Goal: Communication & Community: Answer question/provide support

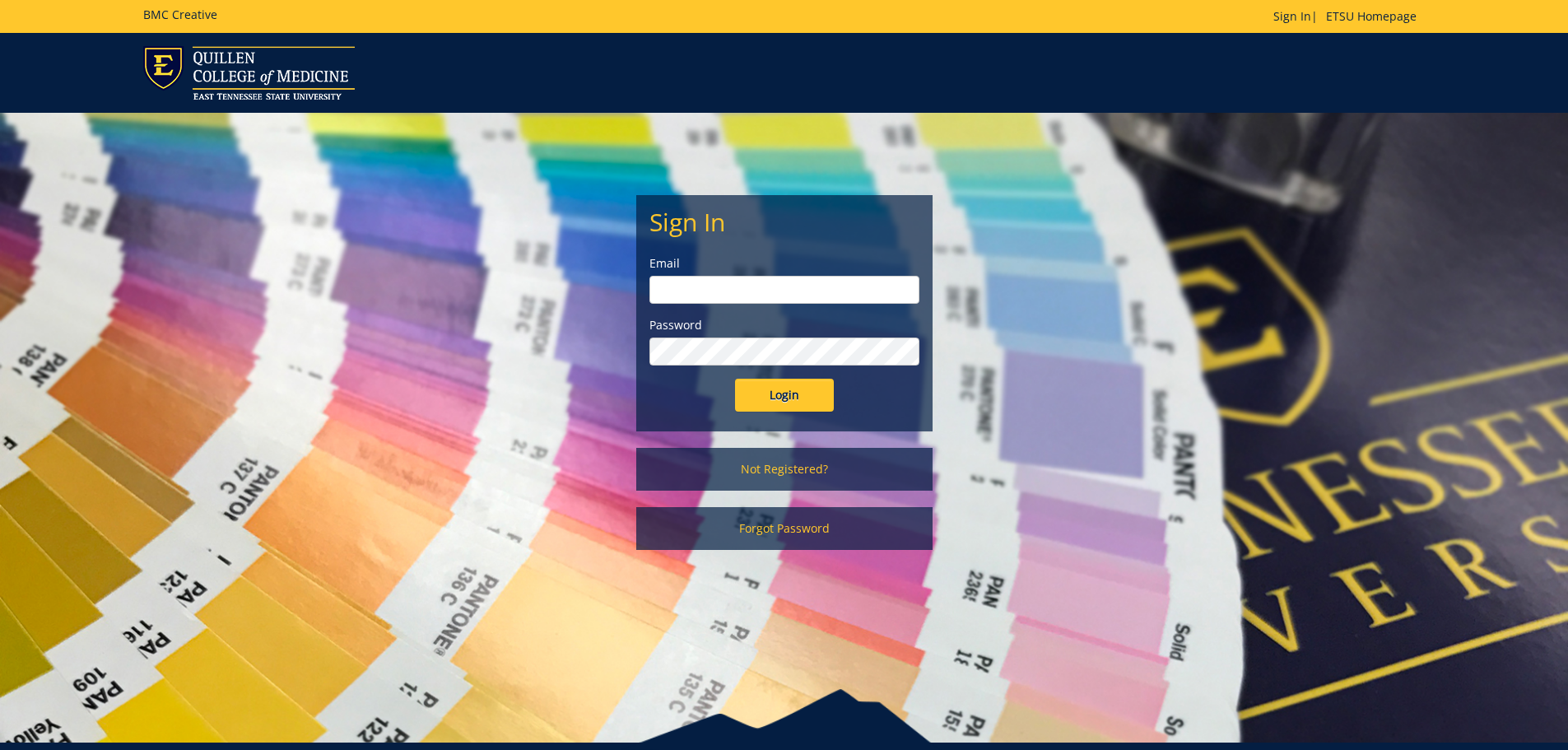
type input "[EMAIL_ADDRESS][DOMAIN_NAME]"
click at [756, 412] on div "Sign In Email hoovenm@etsu.edu Password Login" at bounding box center [785, 313] width 295 height 234
click at [764, 404] on input "Login" at bounding box center [784, 395] width 99 height 33
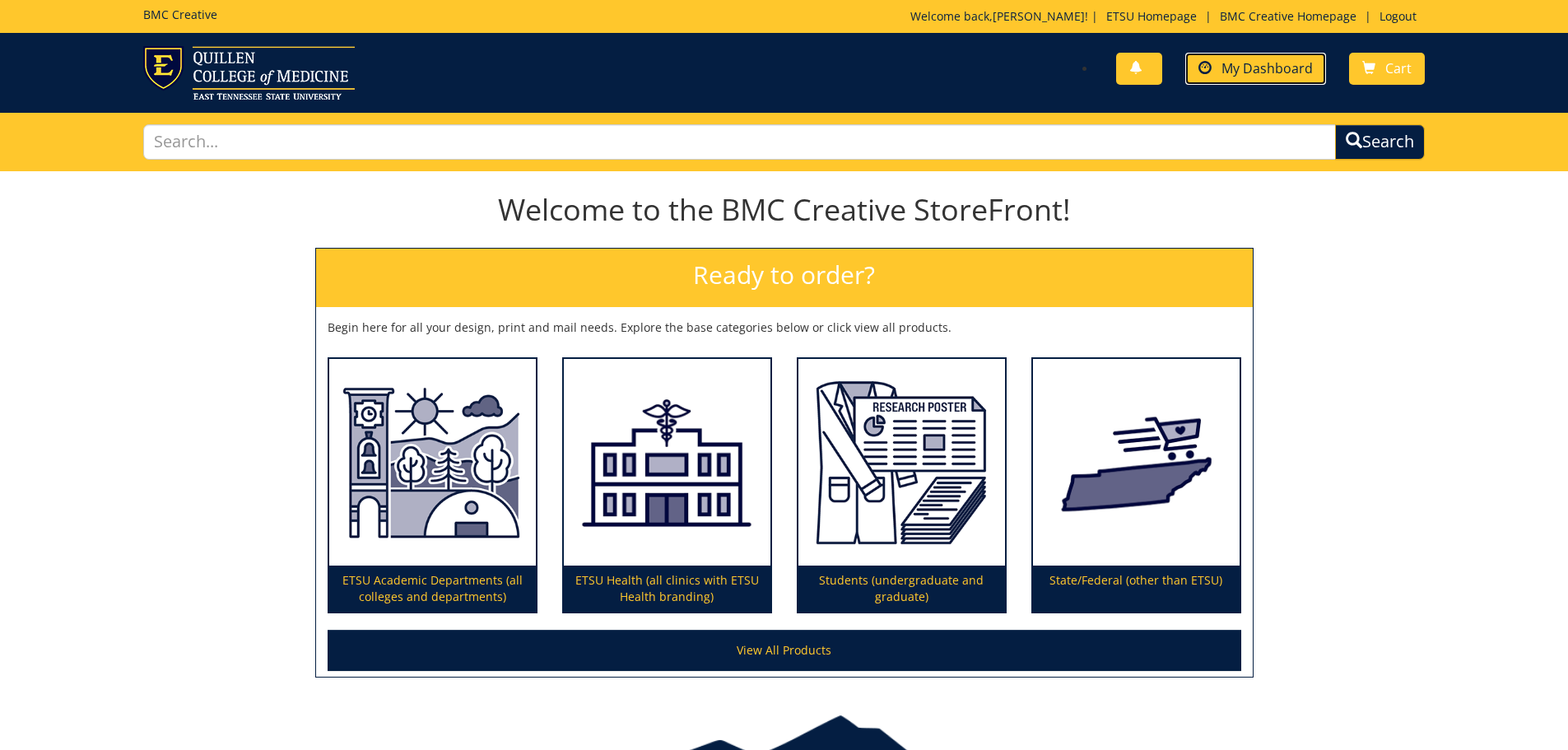
click at [1320, 67] on link "My Dashboard" at bounding box center [1256, 68] width 141 height 32
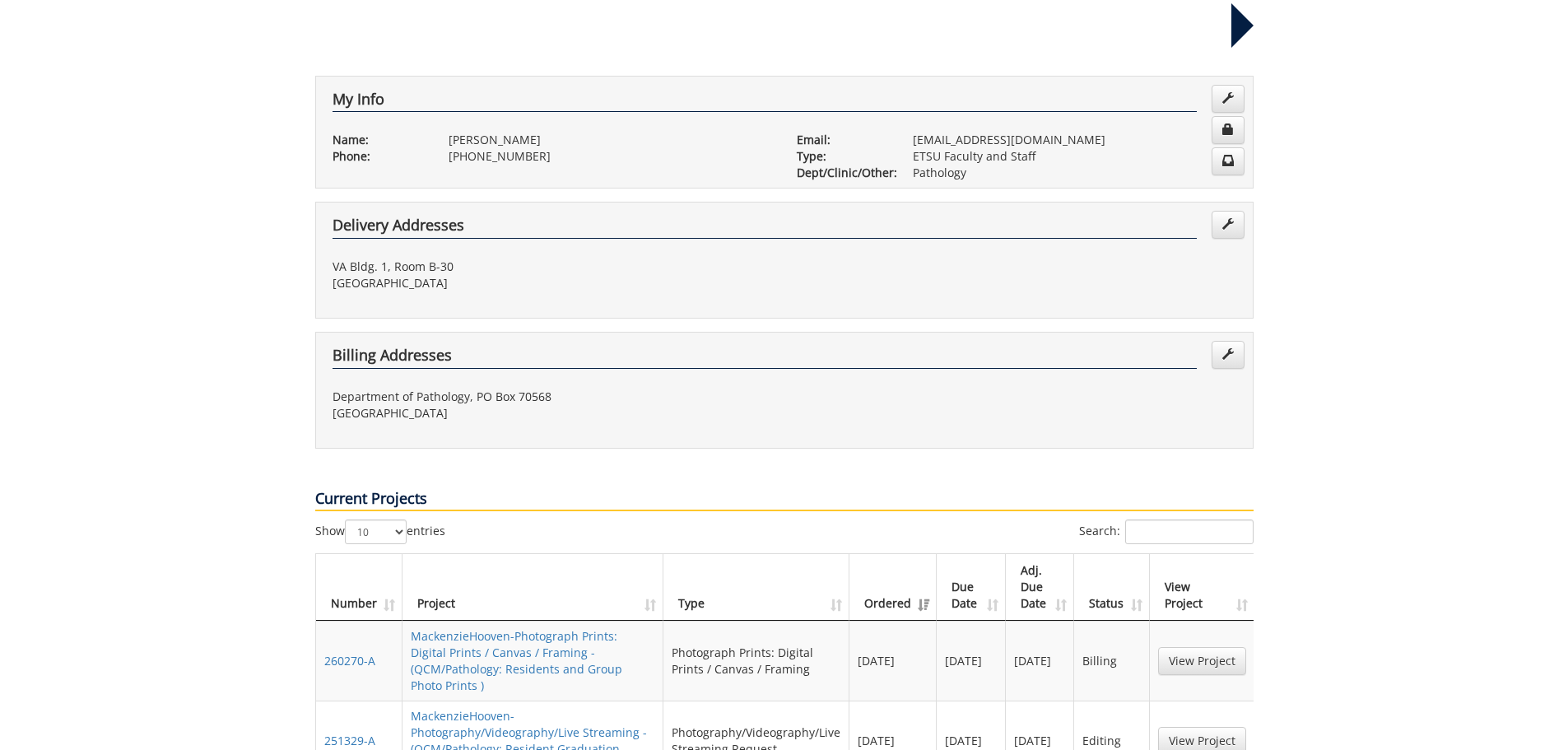
scroll to position [329, 0]
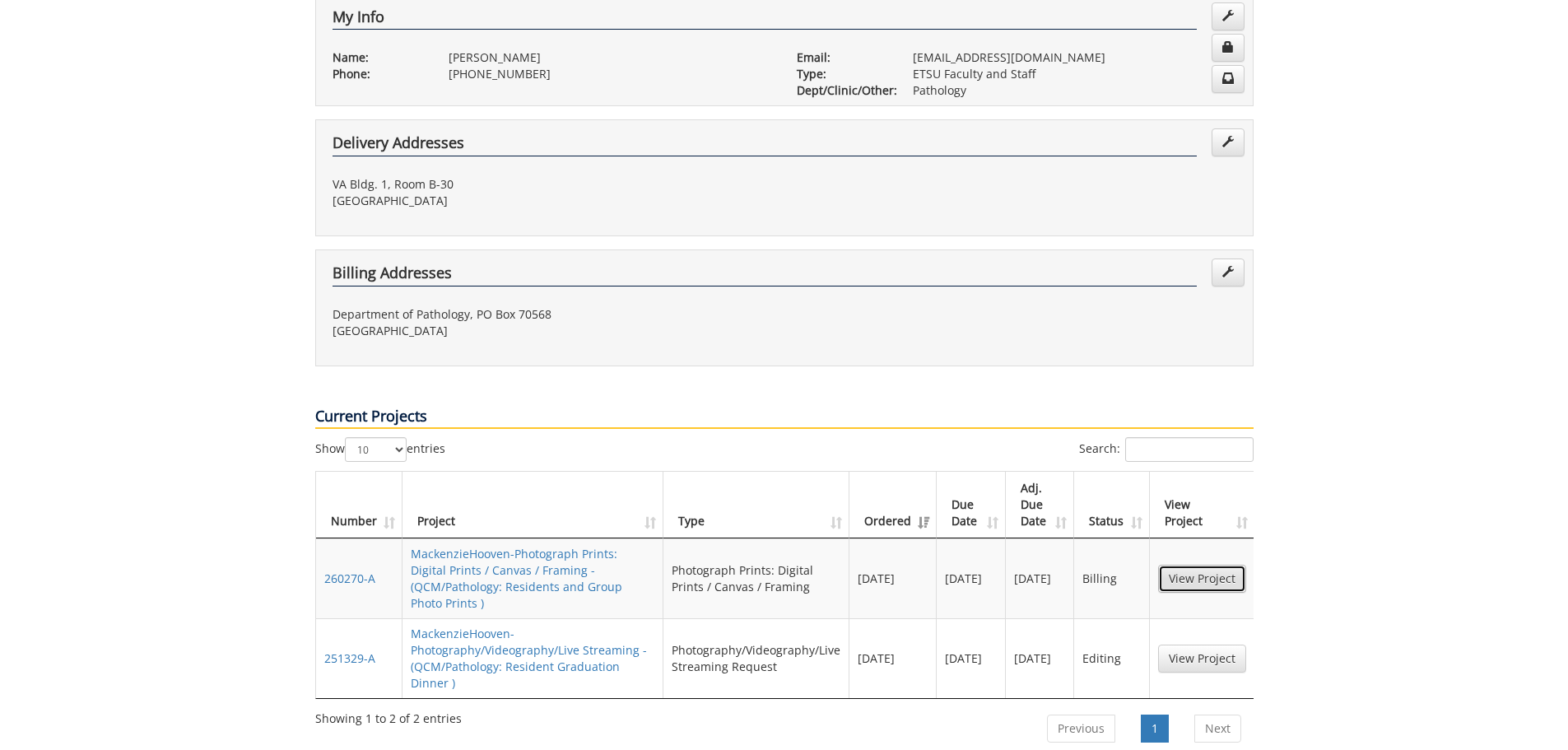
click at [1198, 565] on link "View Project" at bounding box center [1202, 578] width 88 height 28
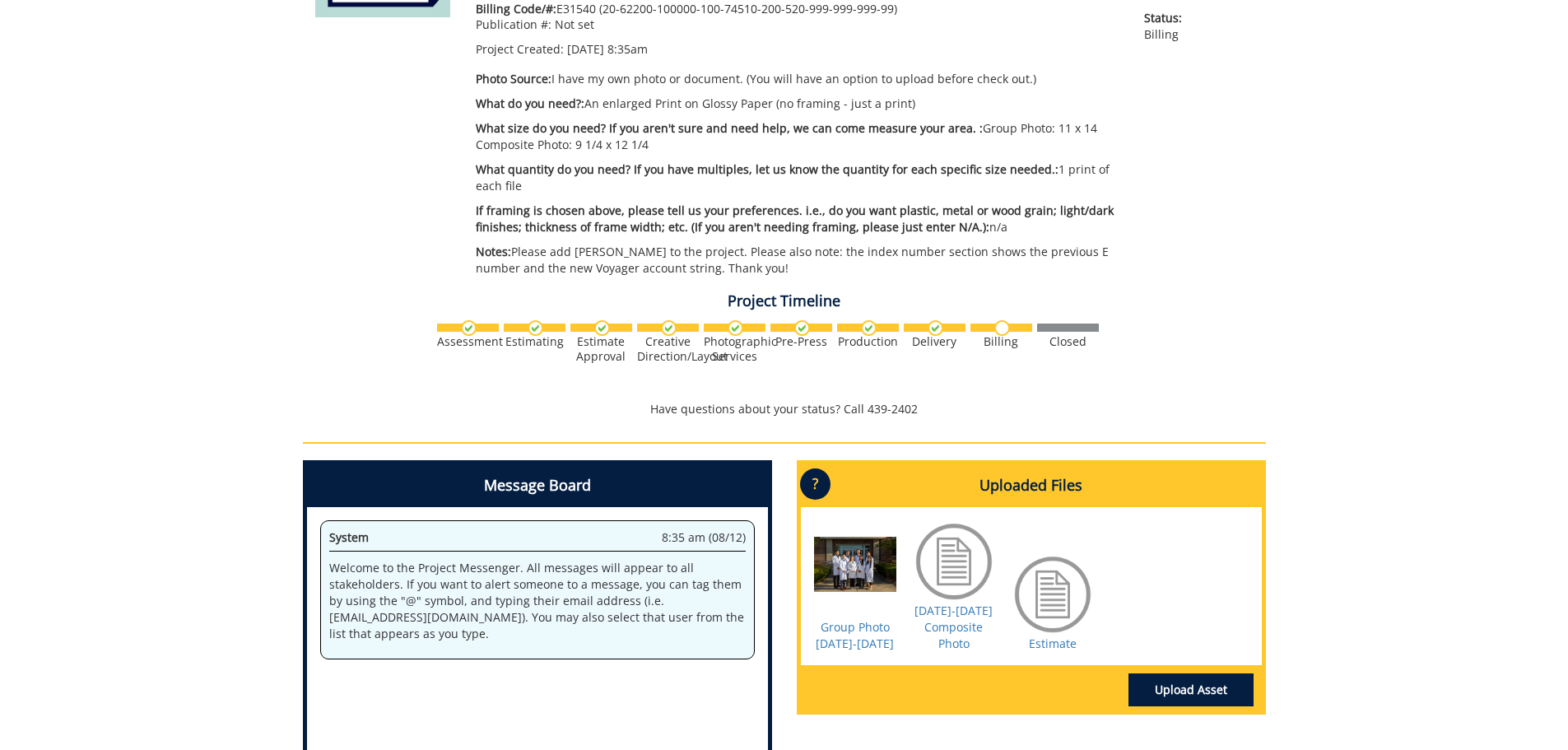
scroll to position [494, 0]
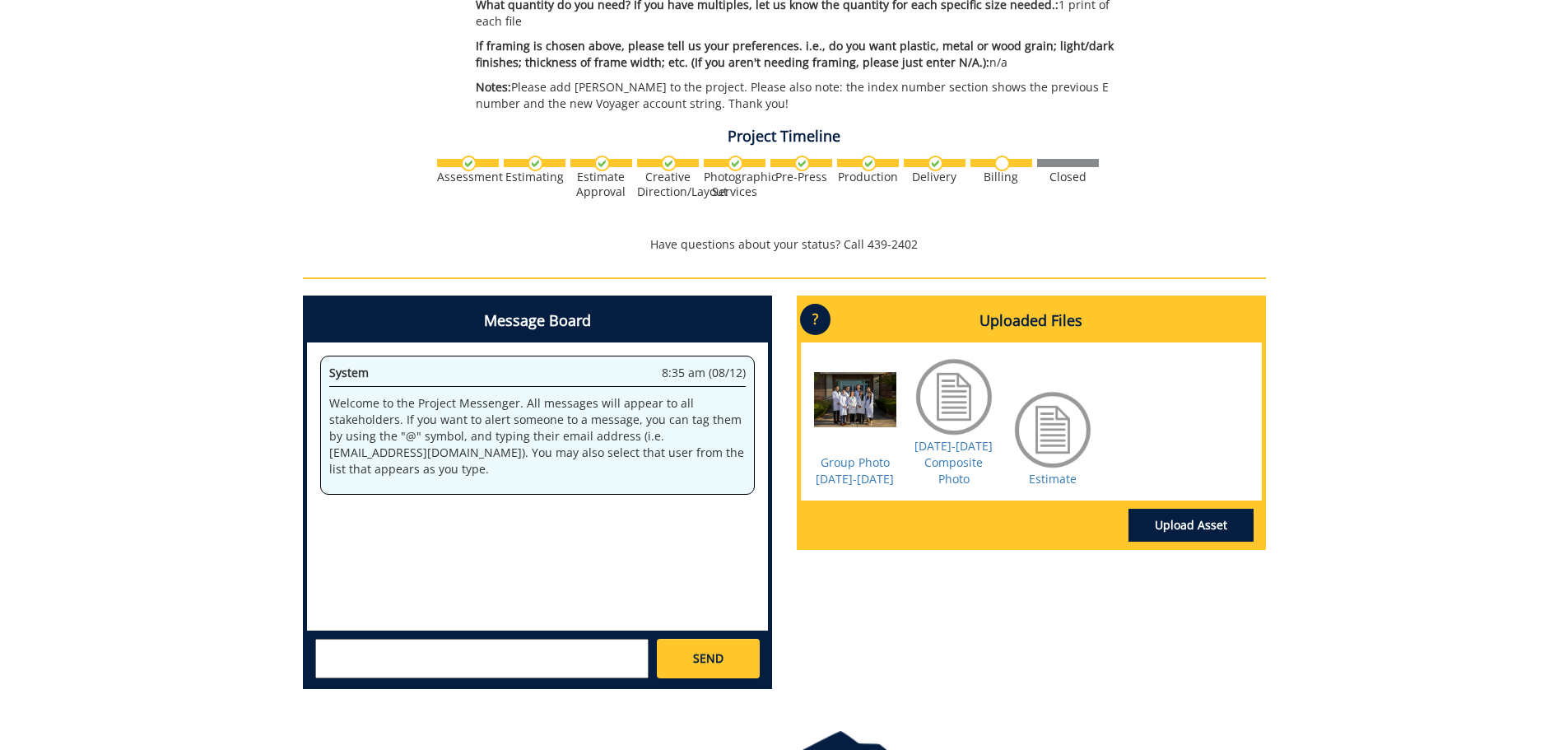
click at [464, 641] on textarea at bounding box center [482, 659] width 334 height 40
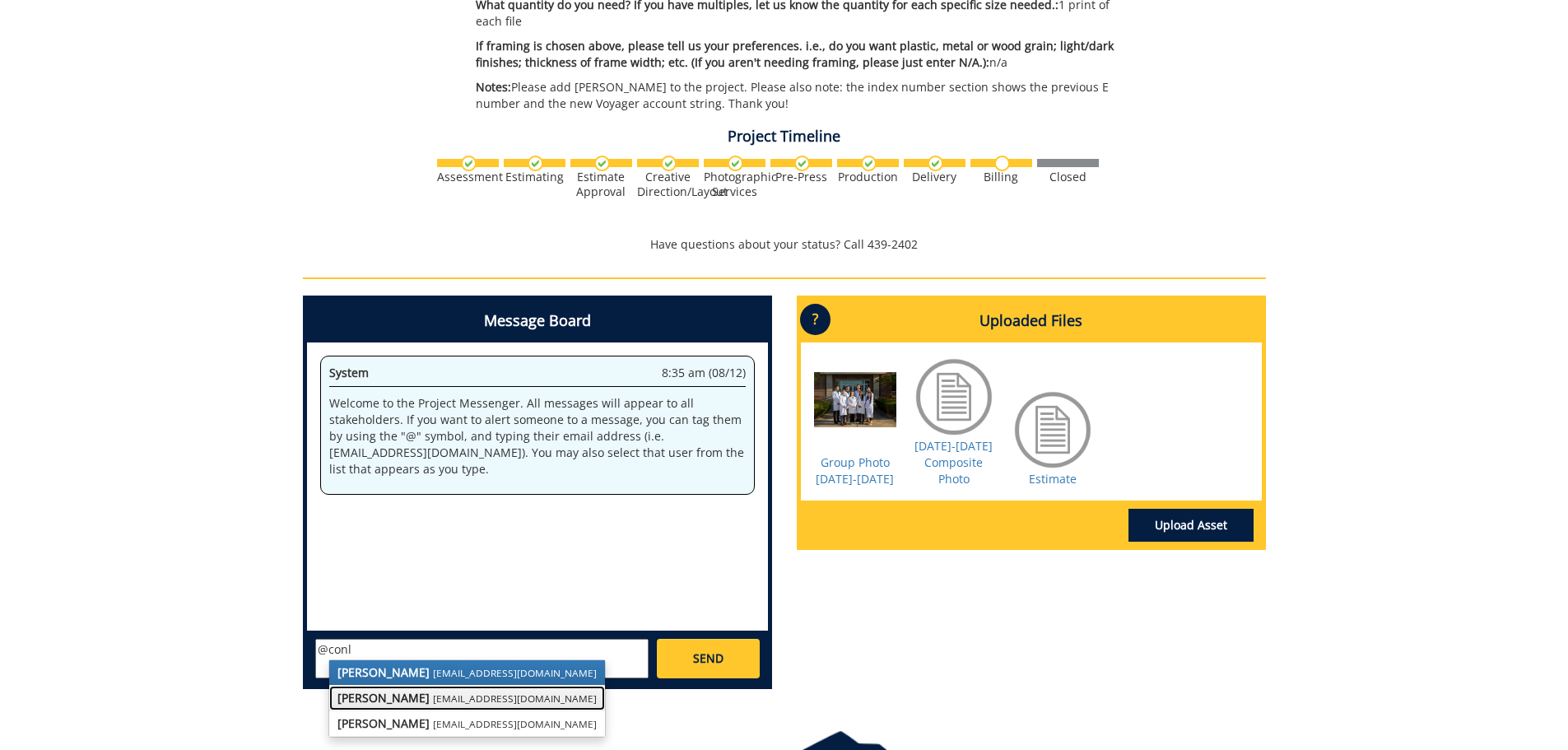
click at [444, 686] on link "Martha Conley conleyma@etsu.edu" at bounding box center [467, 698] width 276 height 24
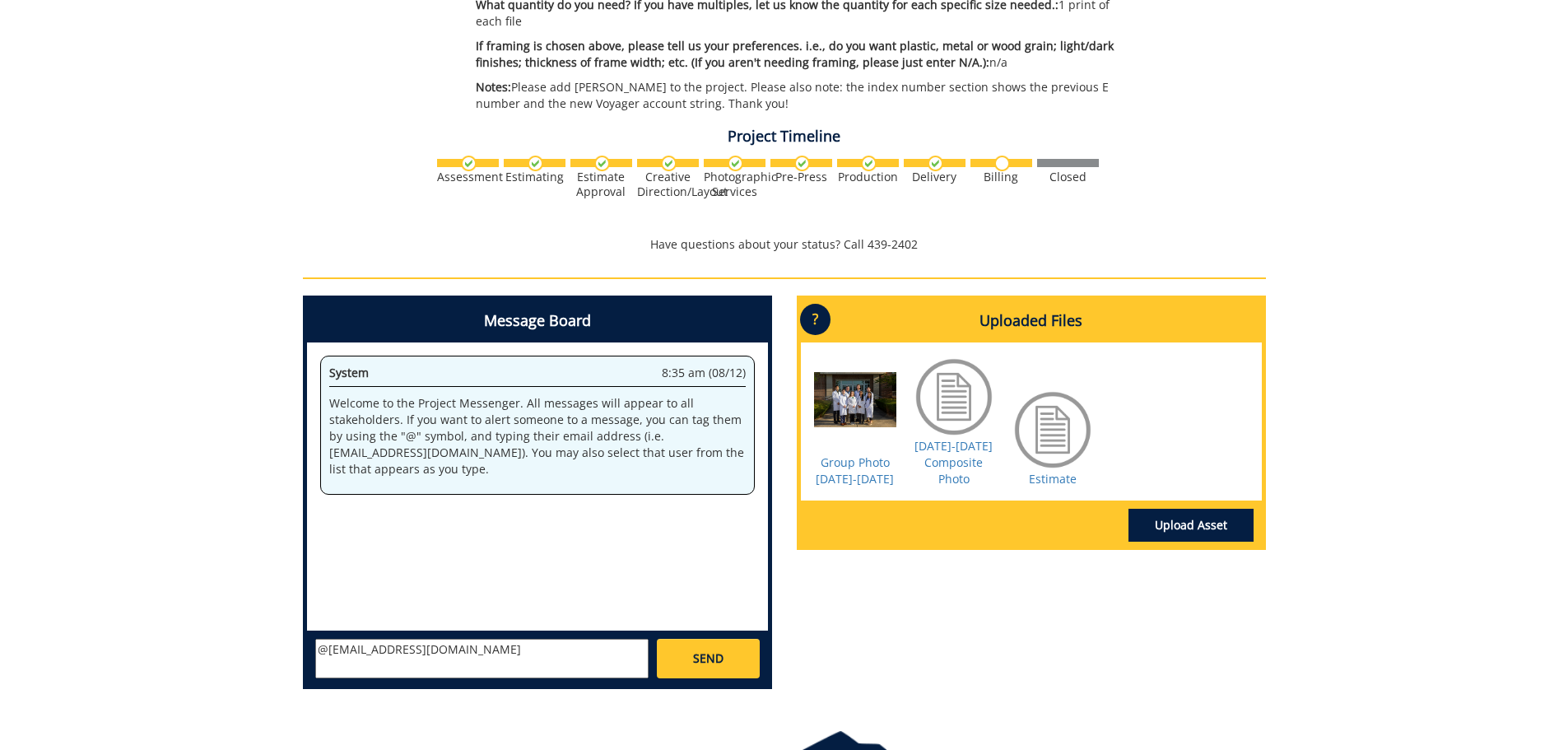
drag, startPoint x: 445, startPoint y: 651, endPoint x: 271, endPoint y: 647, distance: 174.0
click at [271, 647] on div "260270-A MackenzieHooven-Photograph Prints: Digital Prints / Canvas / Framing […" at bounding box center [784, 189] width 1568 height 1025
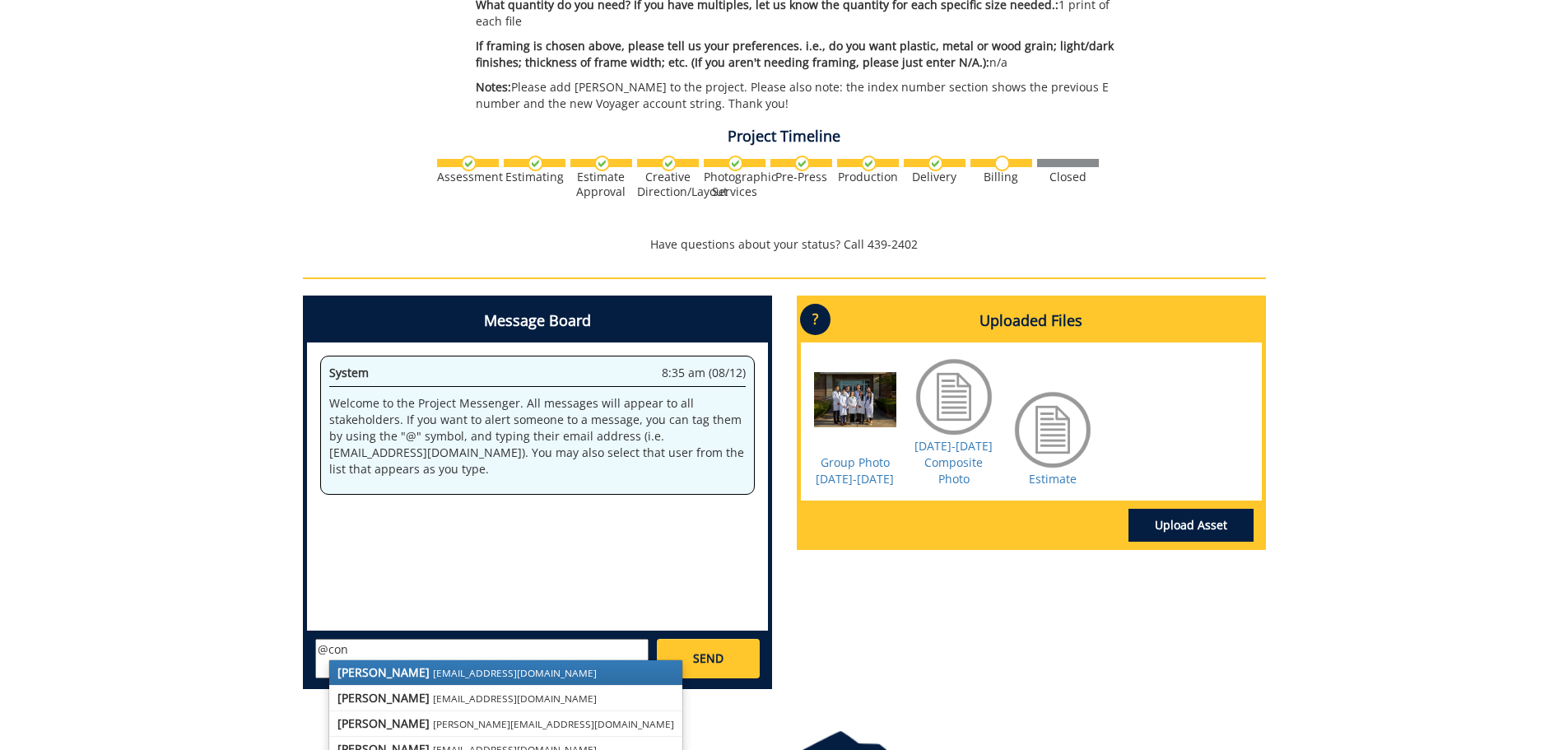
click at [369, 669] on strong "Fred Conley" at bounding box center [383, 672] width 92 height 15
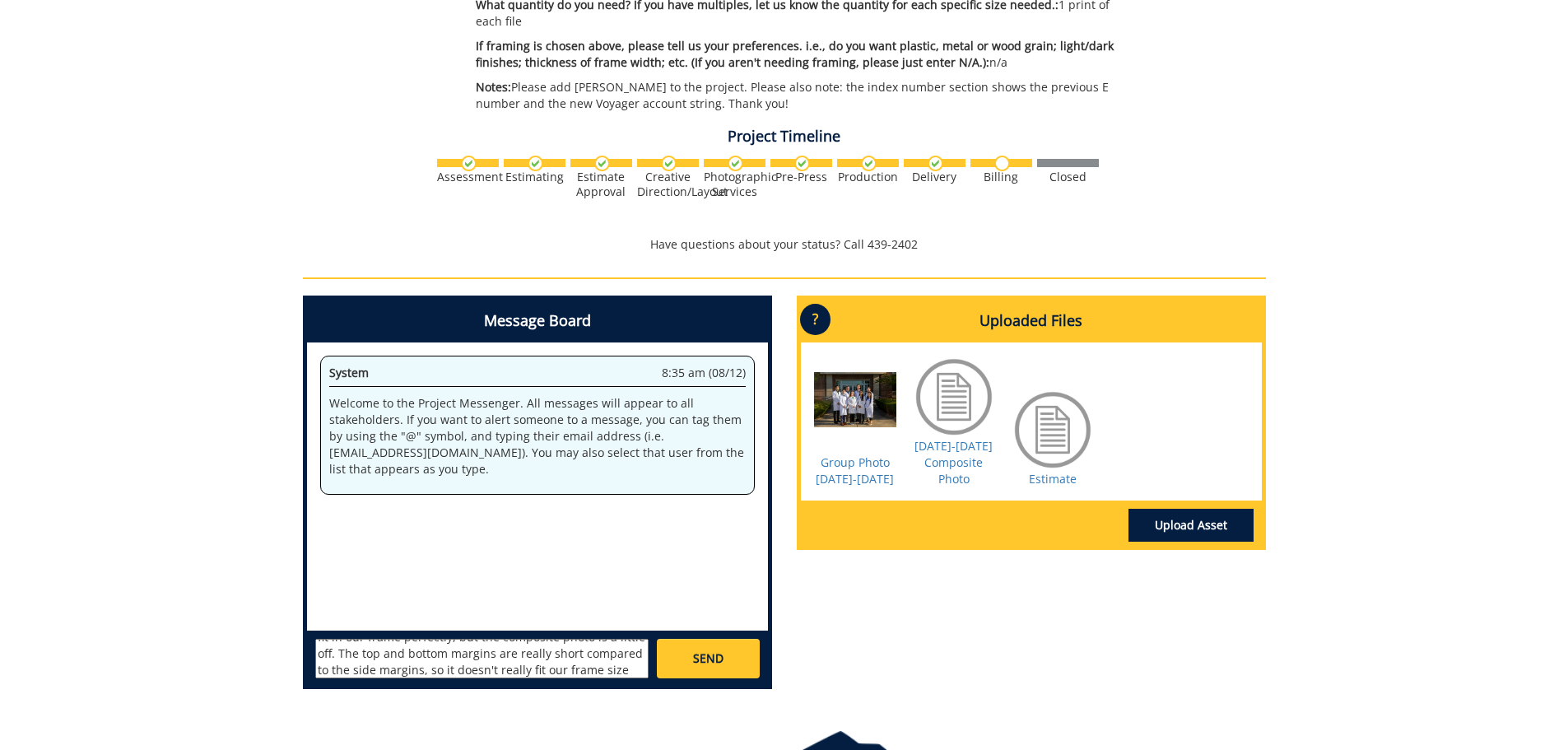
scroll to position [62, 0]
type textarea "@conleyga@etsu.edu Hi Fred! I just looked at the photos - the group photo looks…"
click at [675, 659] on link "SEND" at bounding box center [707, 659] width 102 height 40
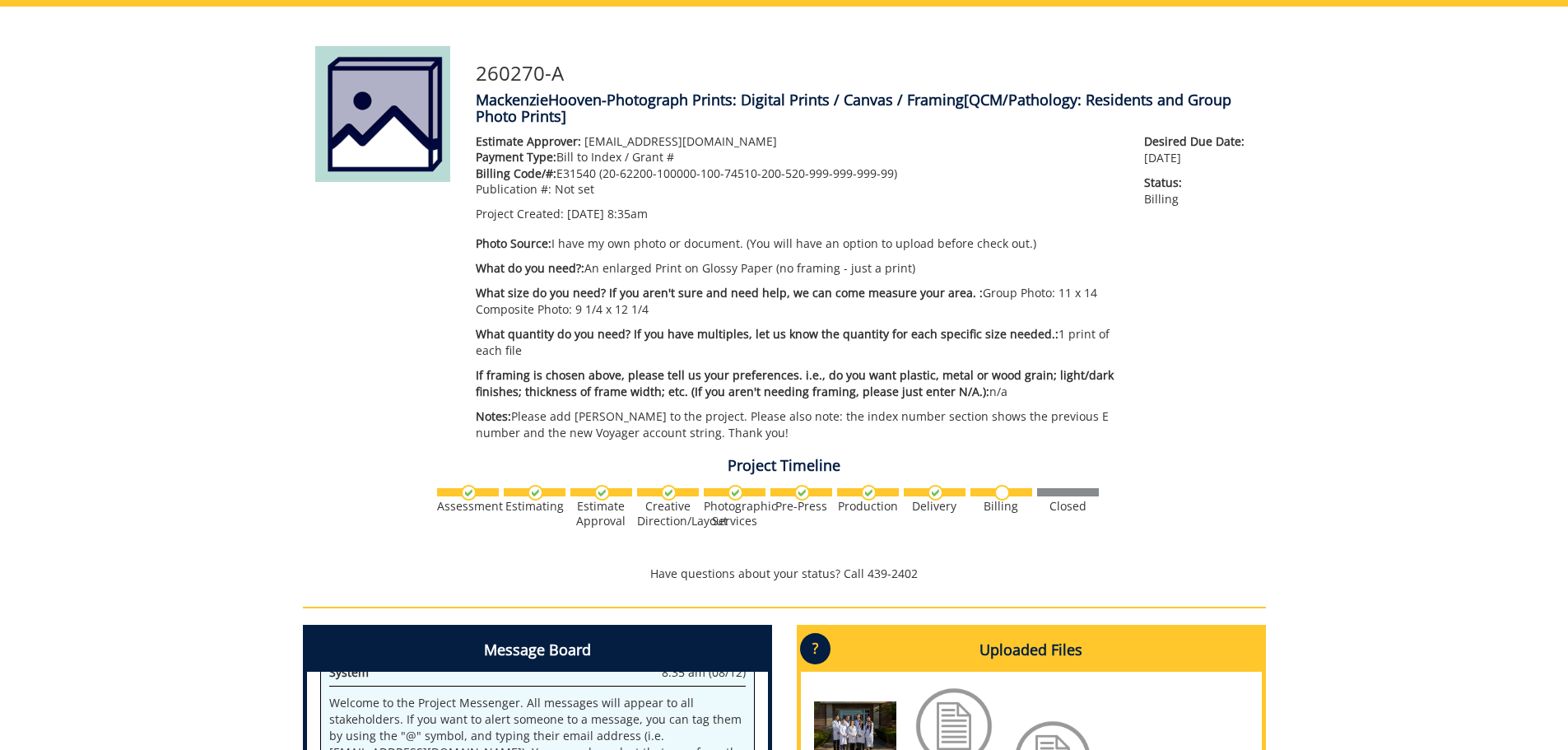
scroll to position [0, 0]
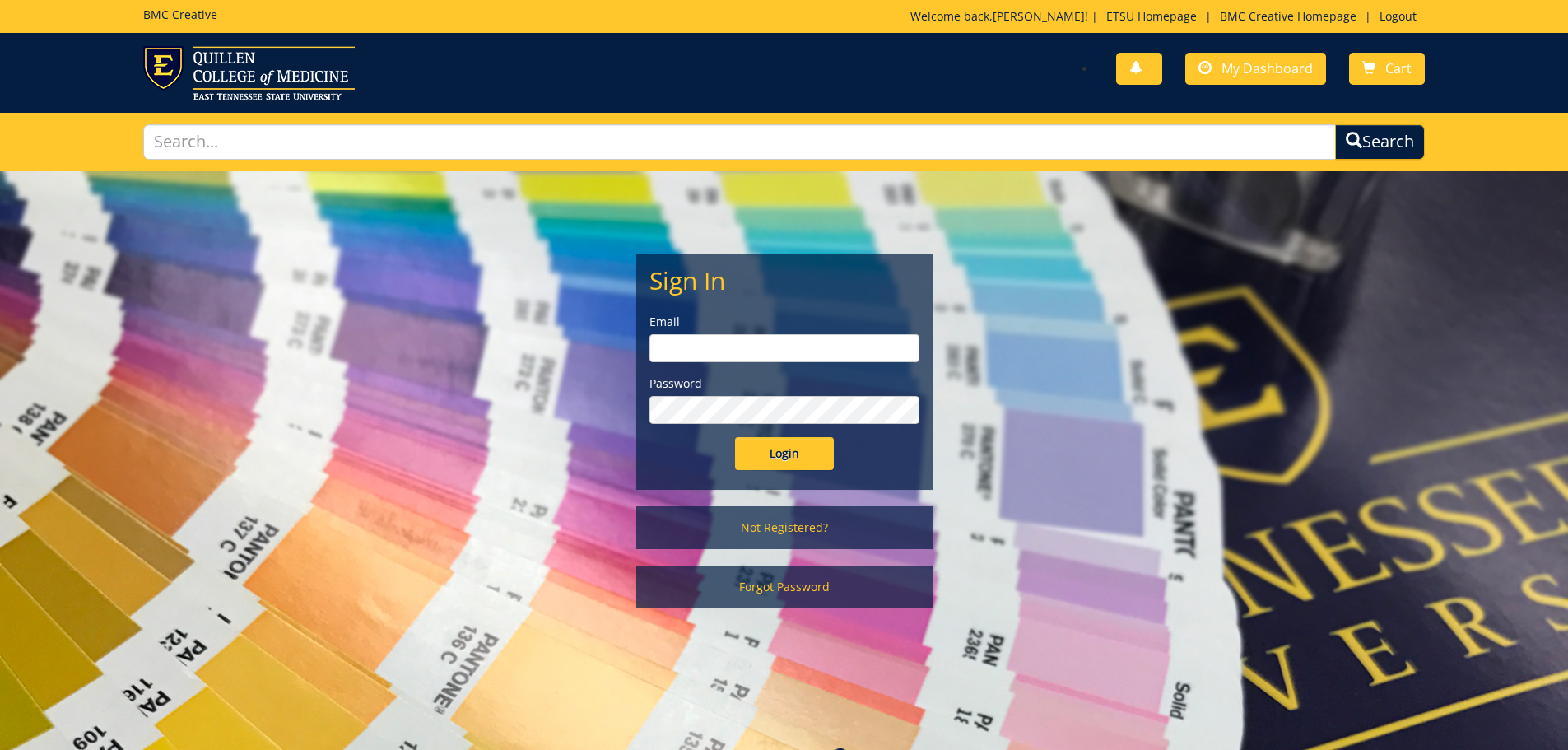
type input "[EMAIL_ADDRESS][DOMAIN_NAME]"
click at [749, 447] on input "Login" at bounding box center [784, 453] width 99 height 33
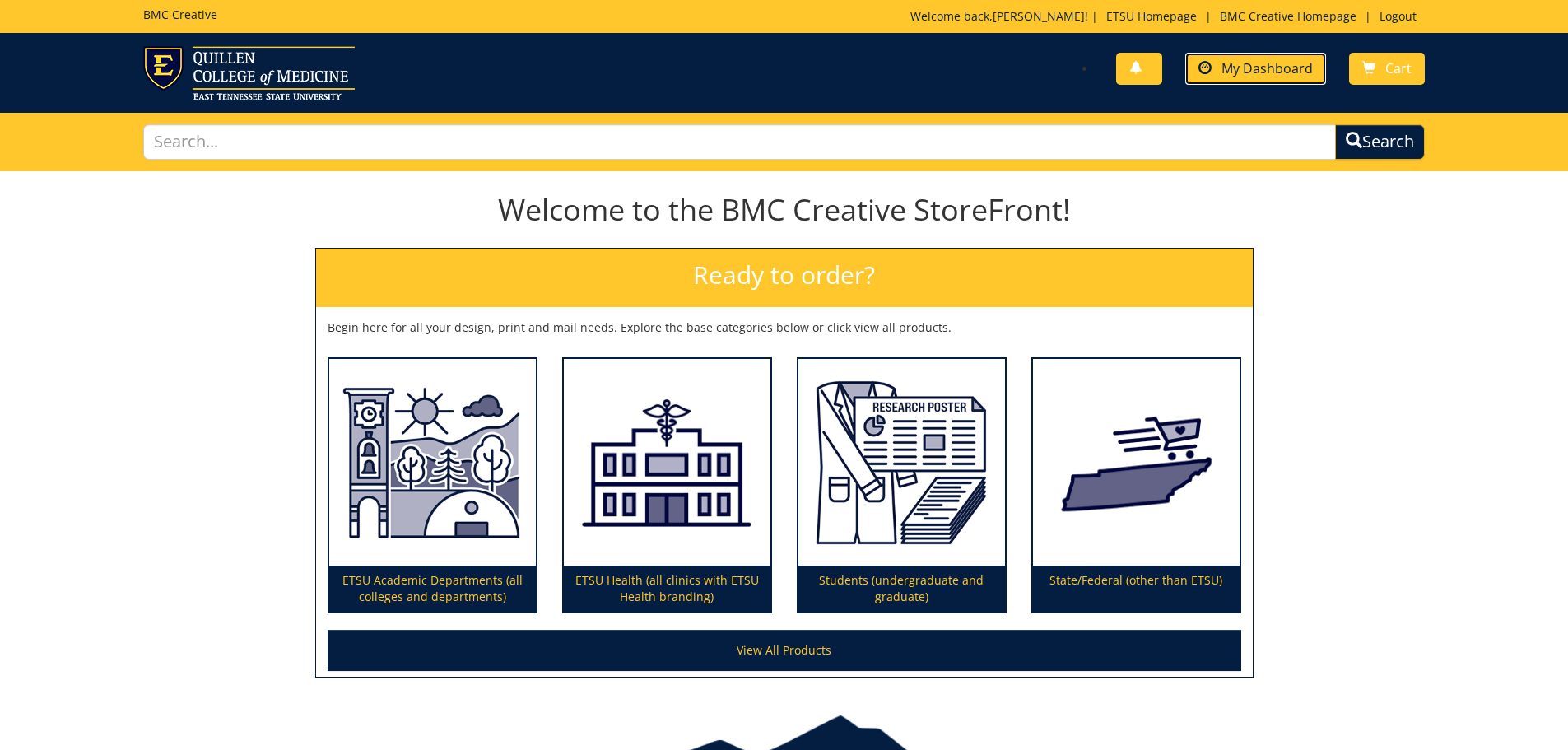
click at [1289, 58] on link "My Dashboard" at bounding box center [1256, 68] width 141 height 32
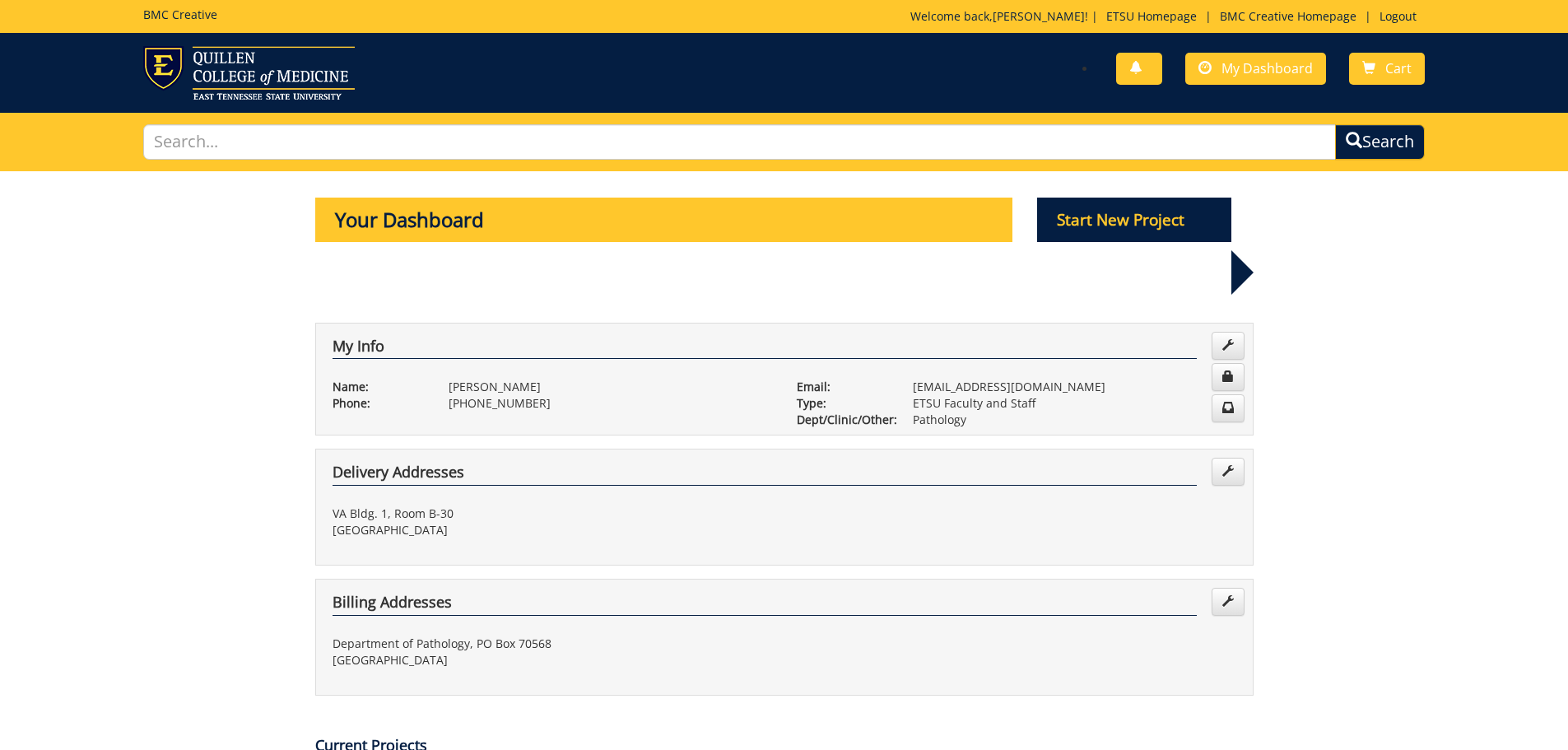
scroll to position [412, 0]
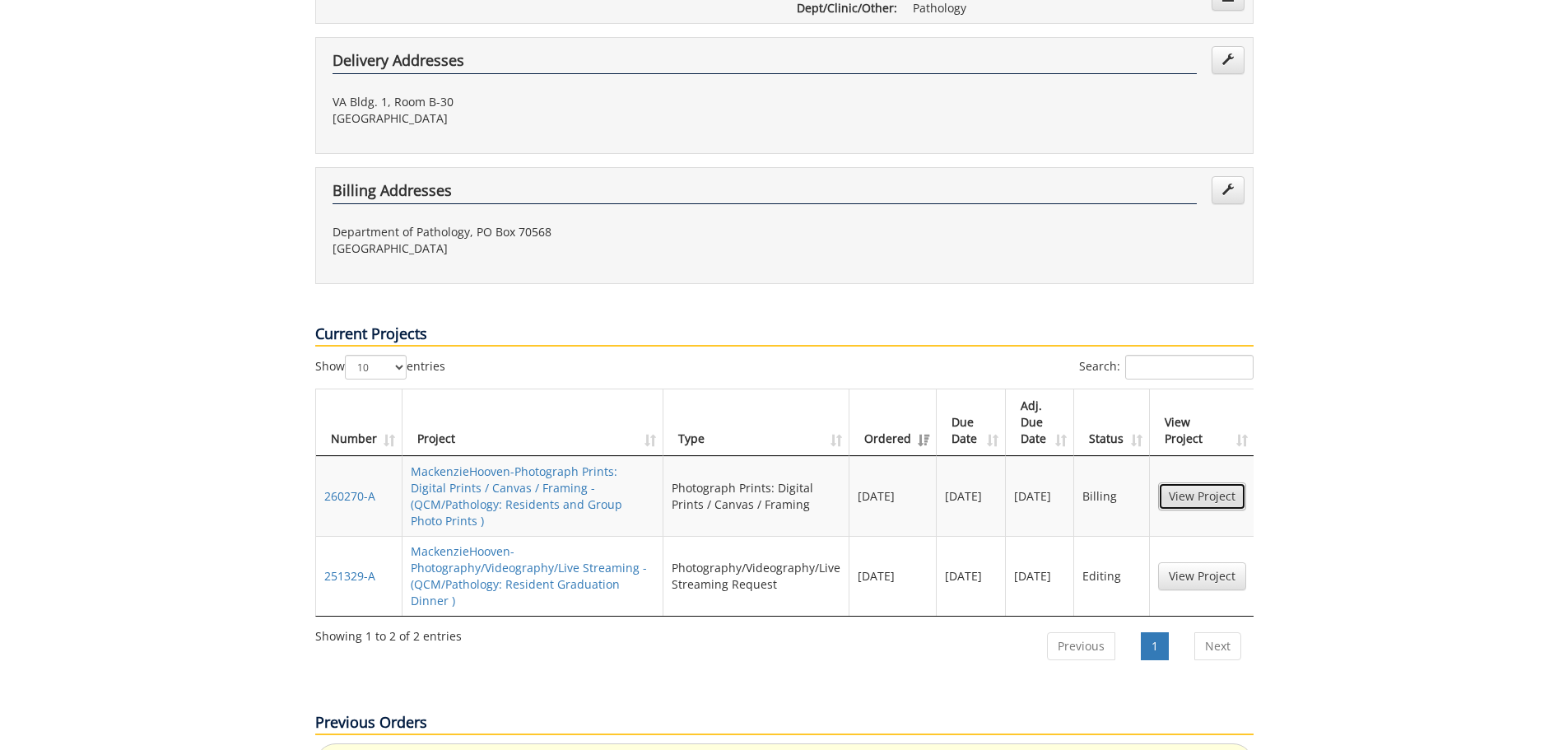
click at [1228, 482] on link "View Project" at bounding box center [1202, 496] width 88 height 28
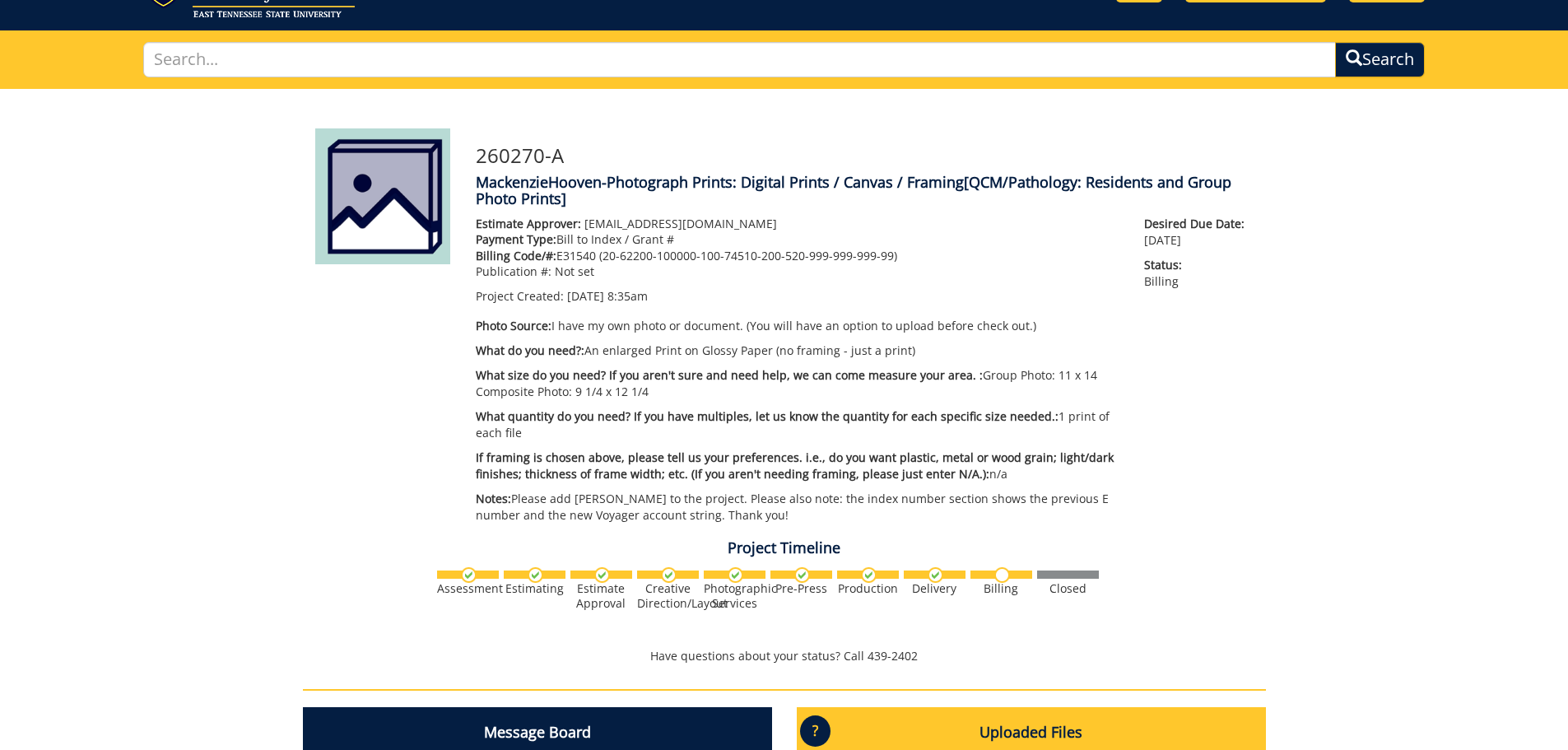
scroll to position [165, 0]
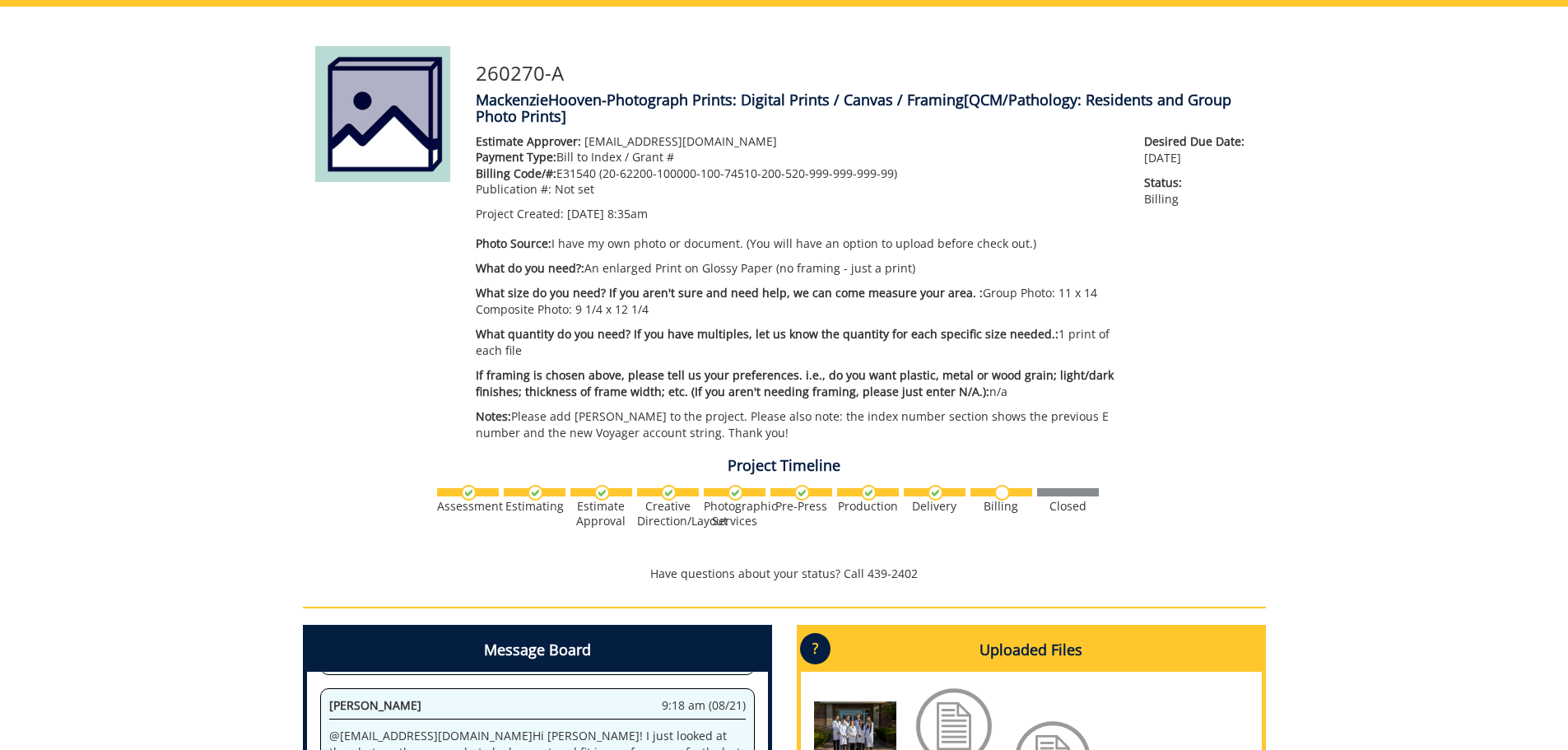
click at [1261, 467] on h4 "Project Timeline" at bounding box center [784, 466] width 963 height 16
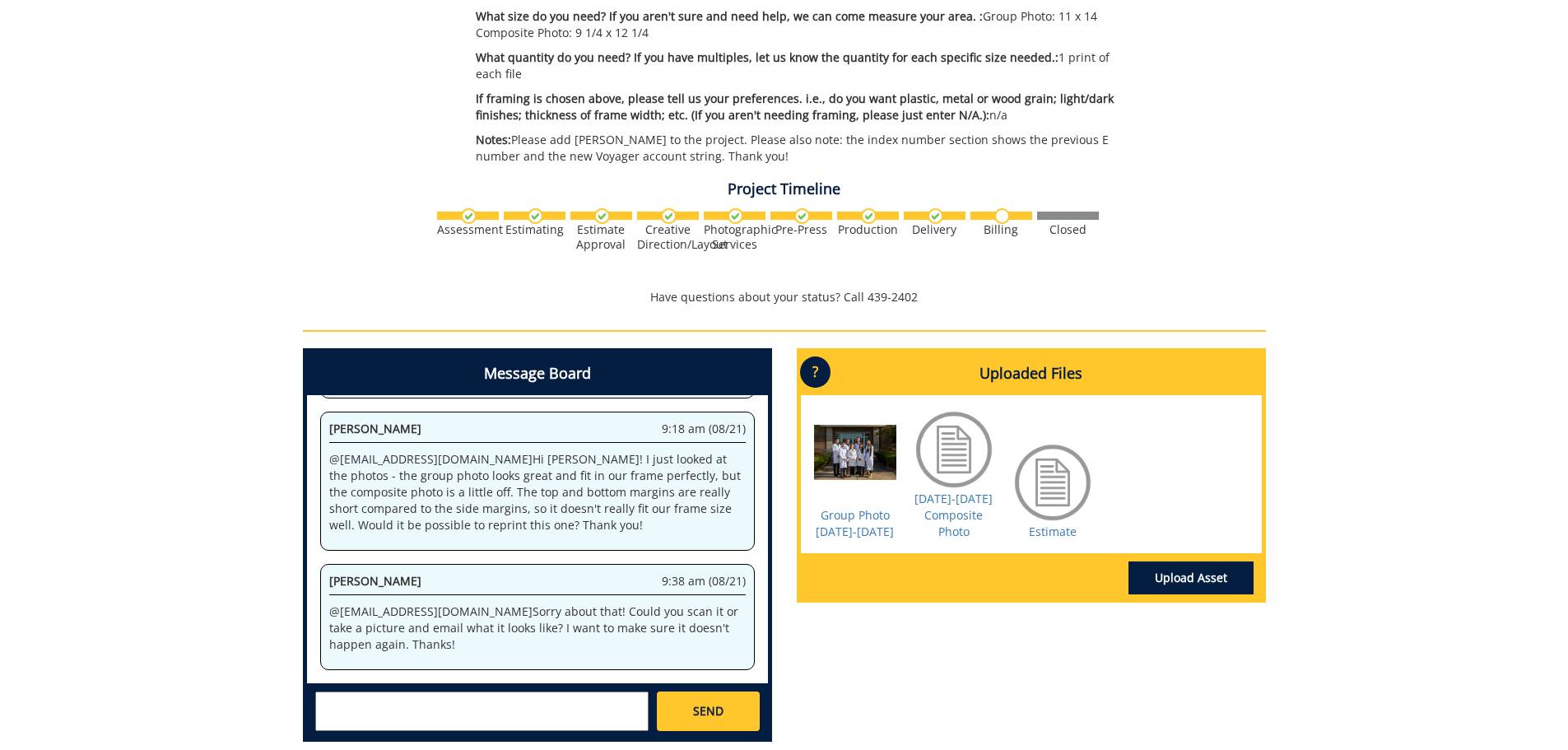
scroll to position [277, 0]
